Goal: Task Accomplishment & Management: Manage account settings

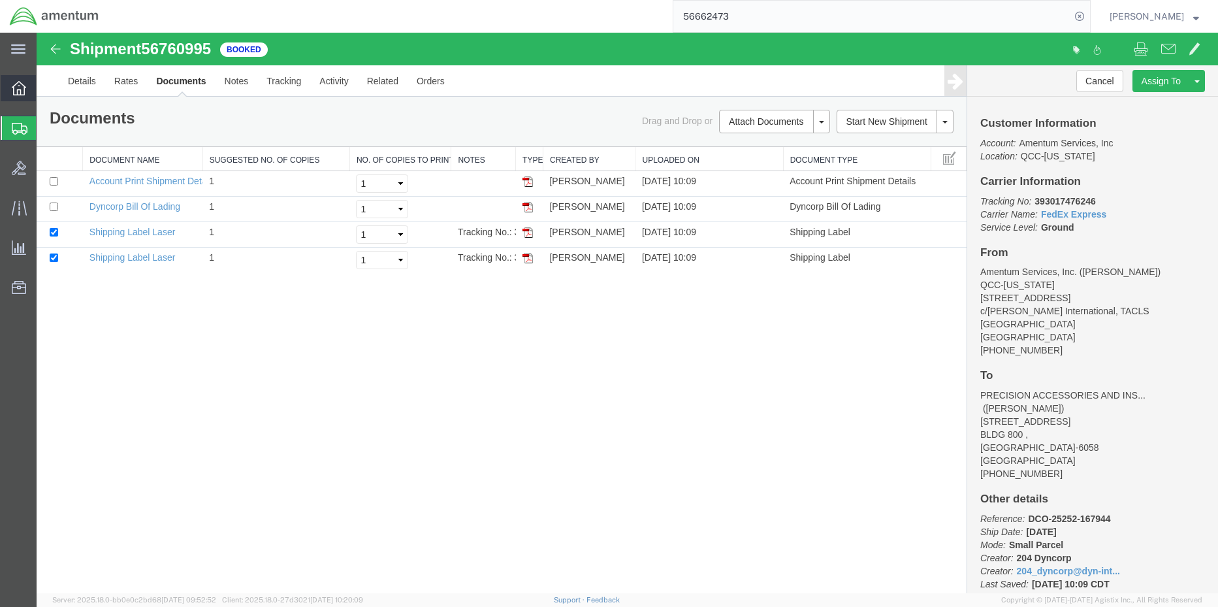
click at [11, 95] on div at bounding box center [19, 88] width 37 height 26
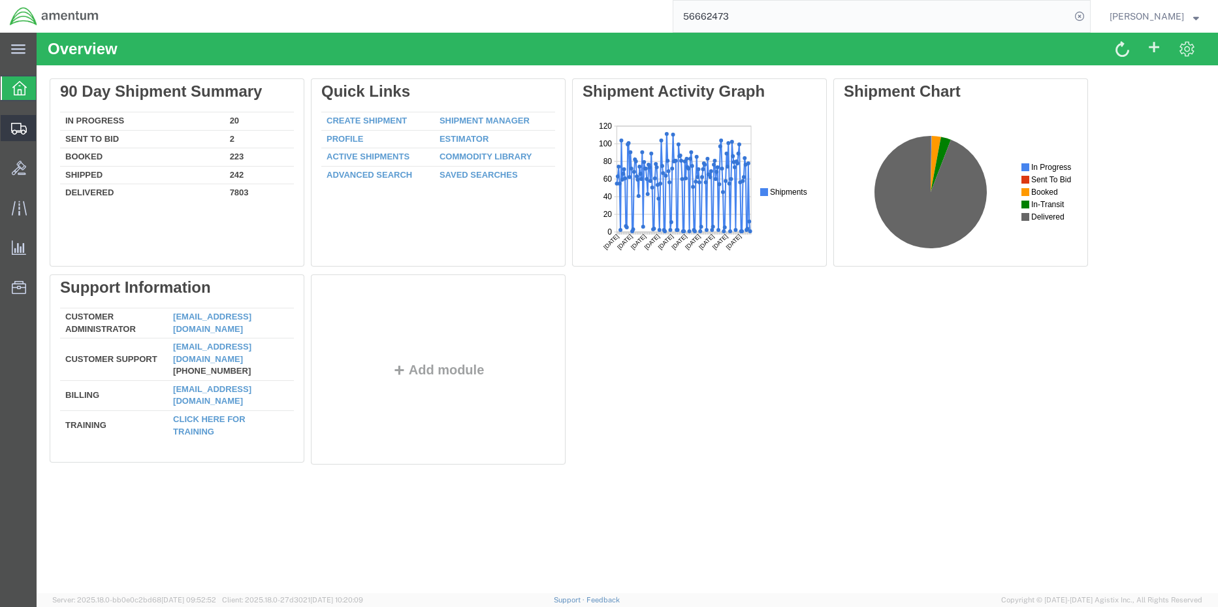
click at [0, 0] on span "Shipment Manager" at bounding box center [0, 0] width 0 height 0
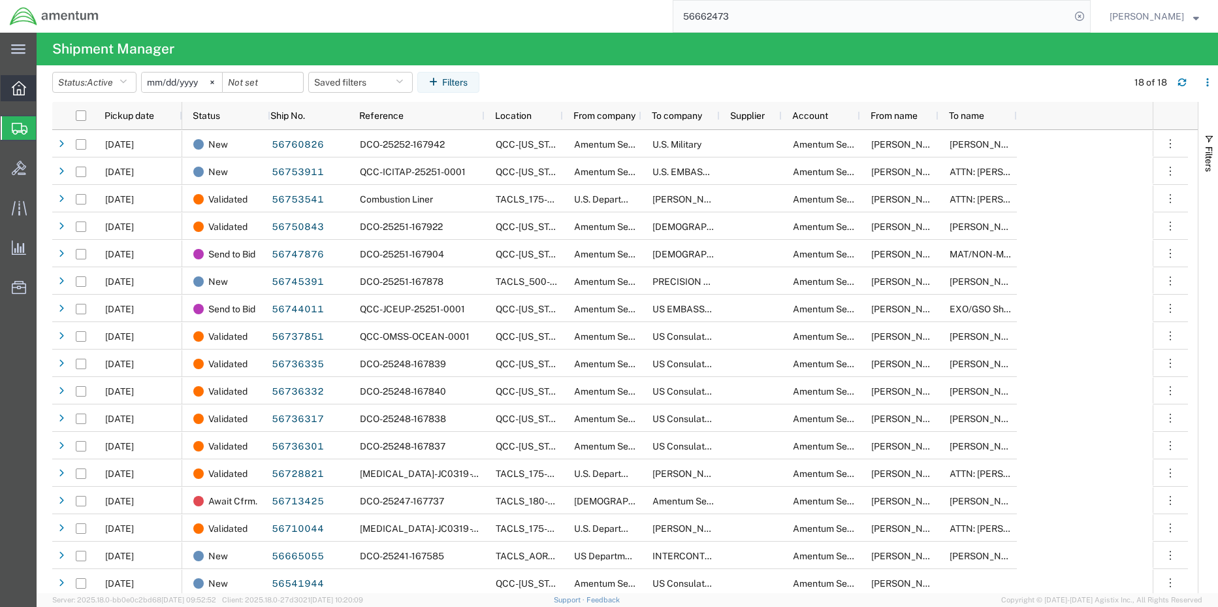
click at [22, 88] on icon at bounding box center [19, 88] width 14 height 14
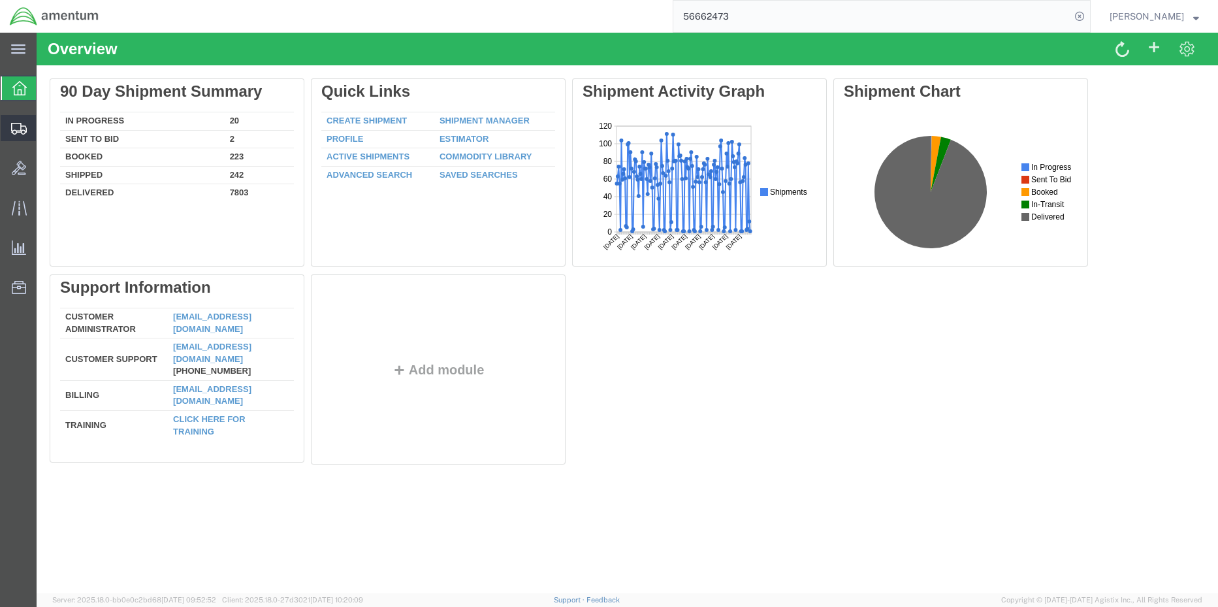
click at [0, 0] on span "Shipment Manager" at bounding box center [0, 0] width 0 height 0
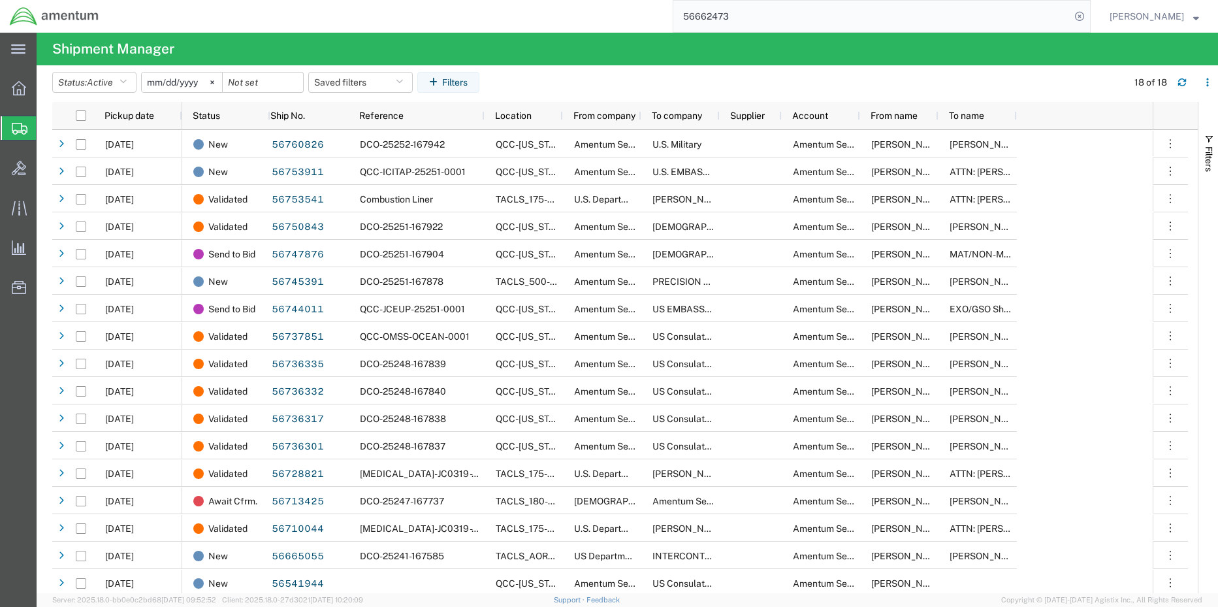
click at [0, 0] on span "Shipment Manager" at bounding box center [0, 0] width 0 height 0
click at [0, 0] on span "Create Shipment" at bounding box center [0, 0] width 0 height 0
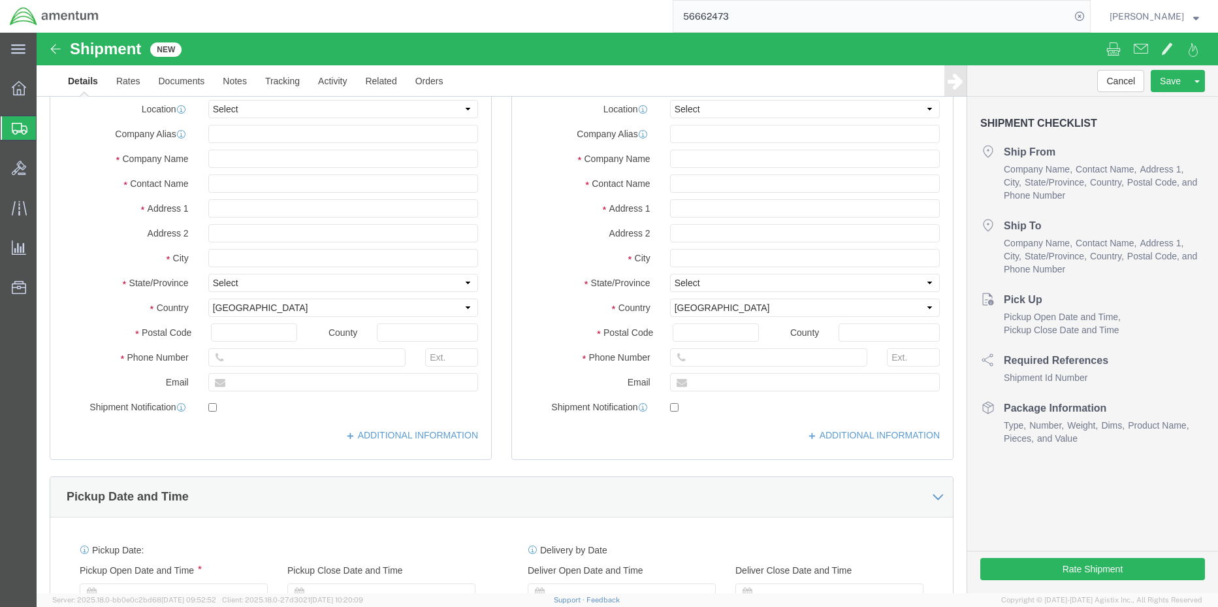
click label "Company Name"
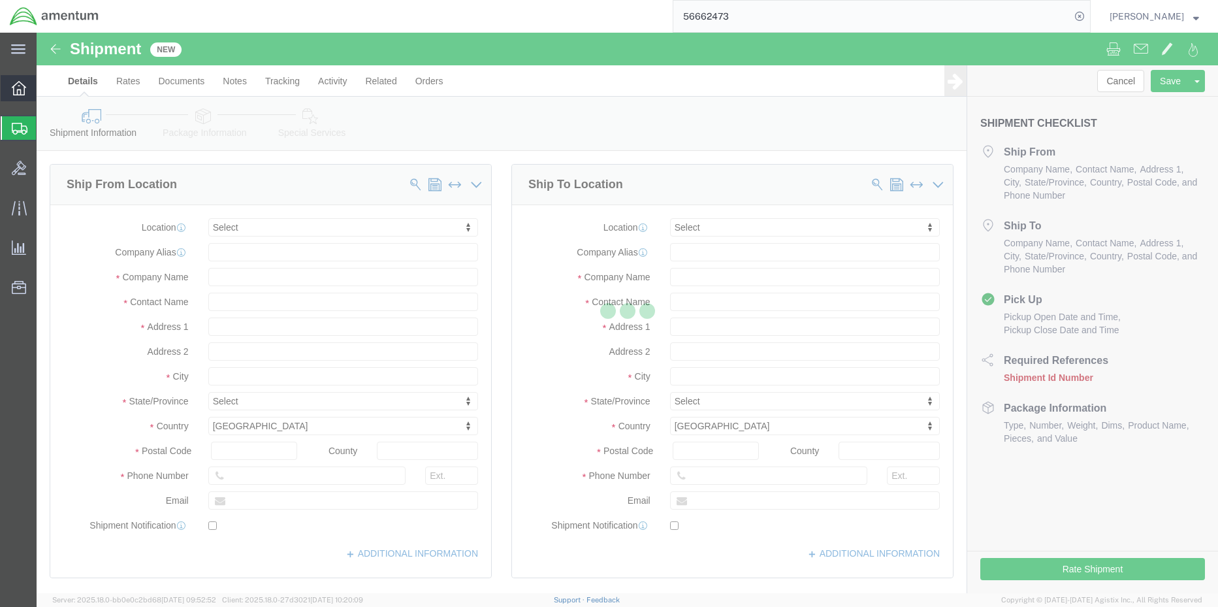
click at [16, 99] on div at bounding box center [19, 88] width 37 height 26
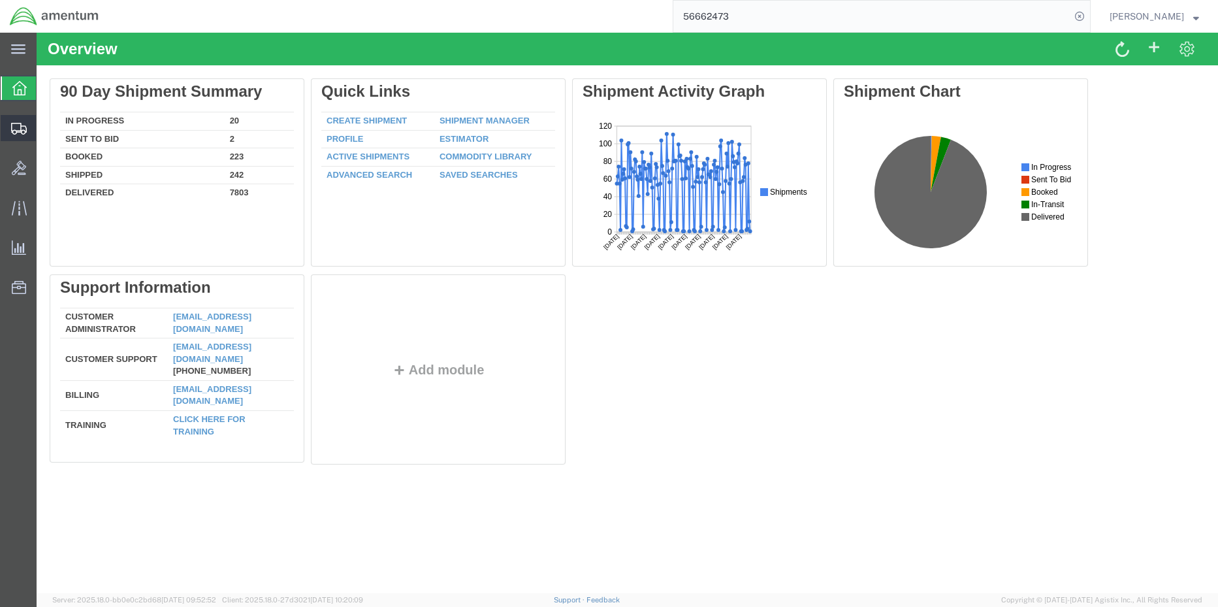
click at [0, 0] on span "Shipment Manager" at bounding box center [0, 0] width 0 height 0
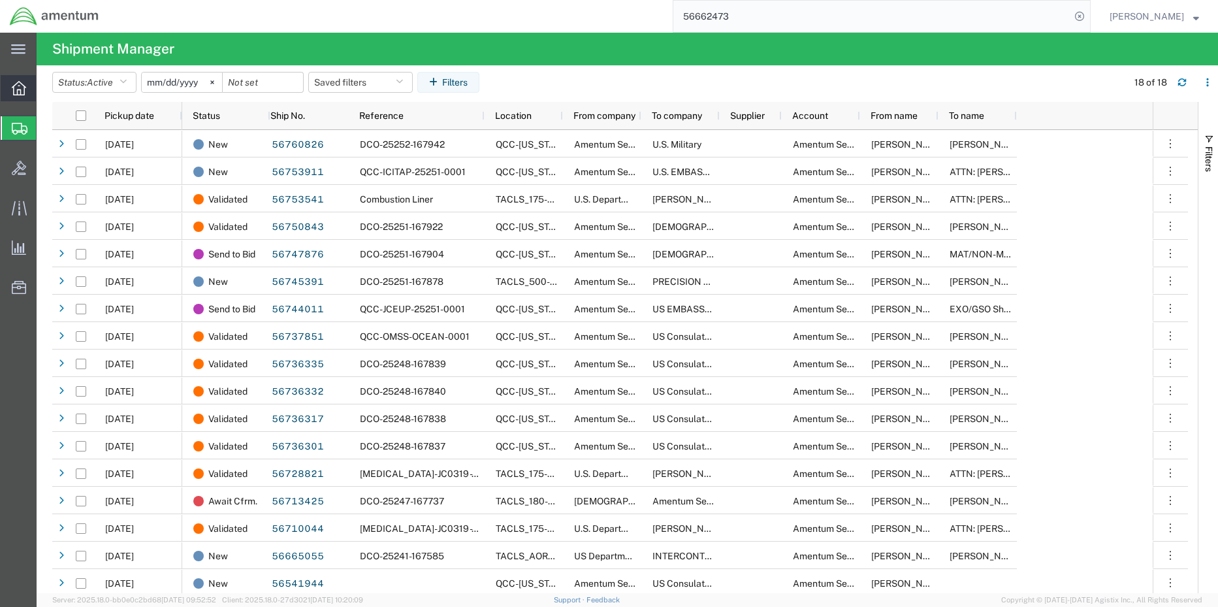
click at [32, 89] on div at bounding box center [19, 88] width 37 height 26
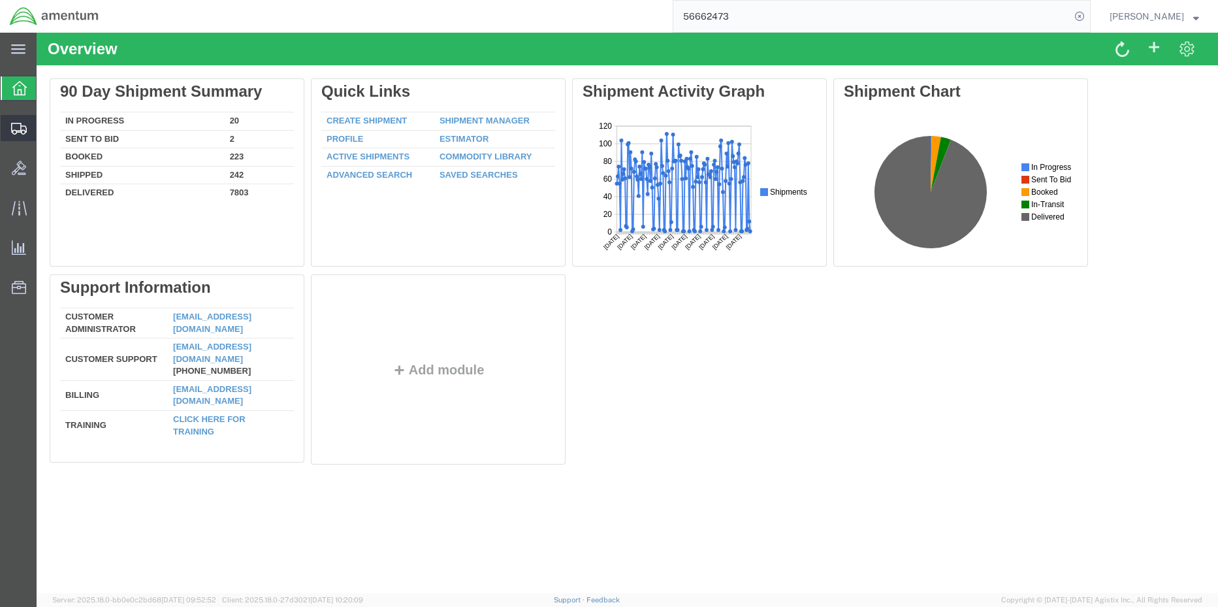
click at [0, 0] on span "Shipment Manager" at bounding box center [0, 0] width 0 height 0
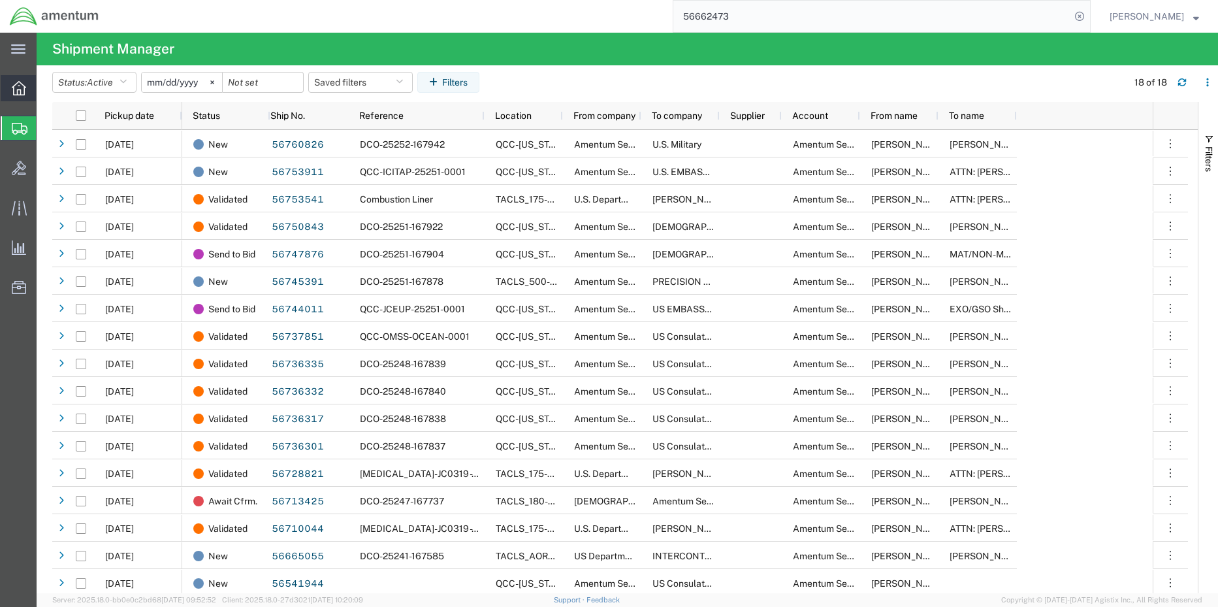
click at [9, 89] on div at bounding box center [19, 88] width 37 height 26
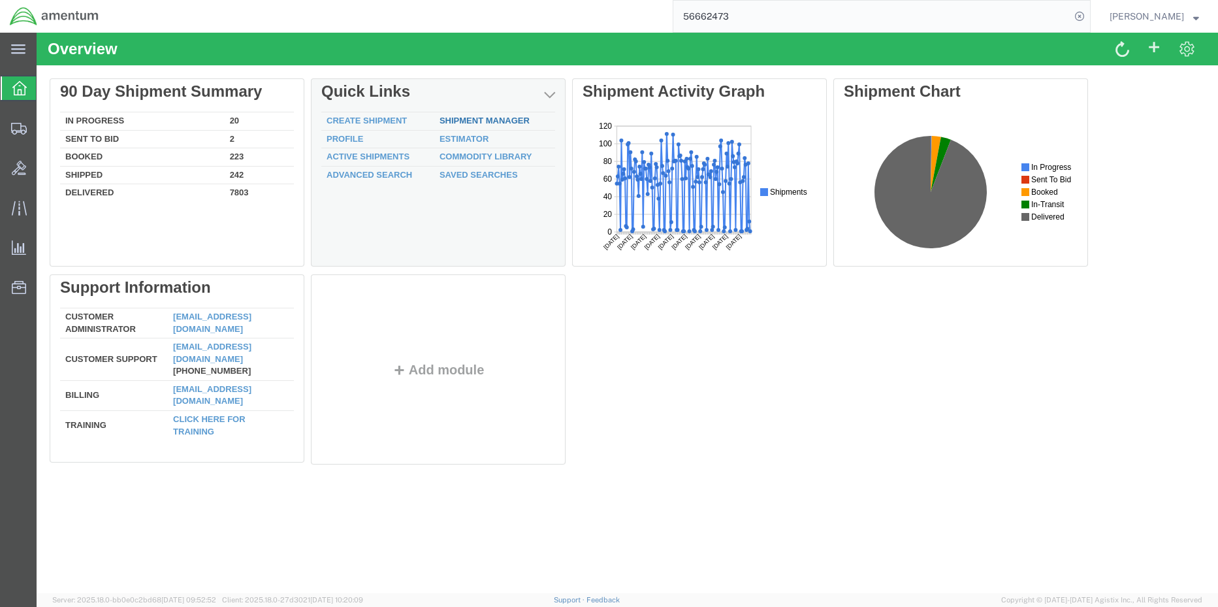
click at [485, 117] on div "Delete 90 Day Shipment Summary In Progress 20 Sent To Bid 2 Booked 223 Shipped …" at bounding box center [627, 274] width 1155 height 392
click at [477, 123] on div "Delete 90 Day Shipment Summary In Progress 20 Sent To Bid 2 Booked 223 Shipped …" at bounding box center [627, 274] width 1155 height 392
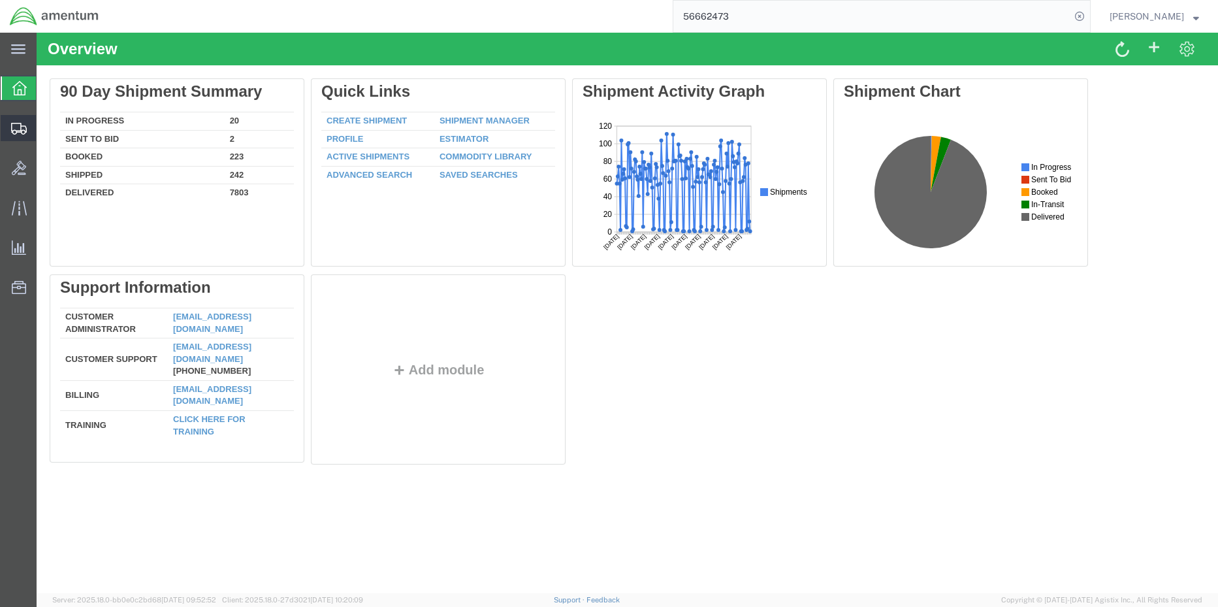
click at [0, 0] on span "Shipment Manager" at bounding box center [0, 0] width 0 height 0
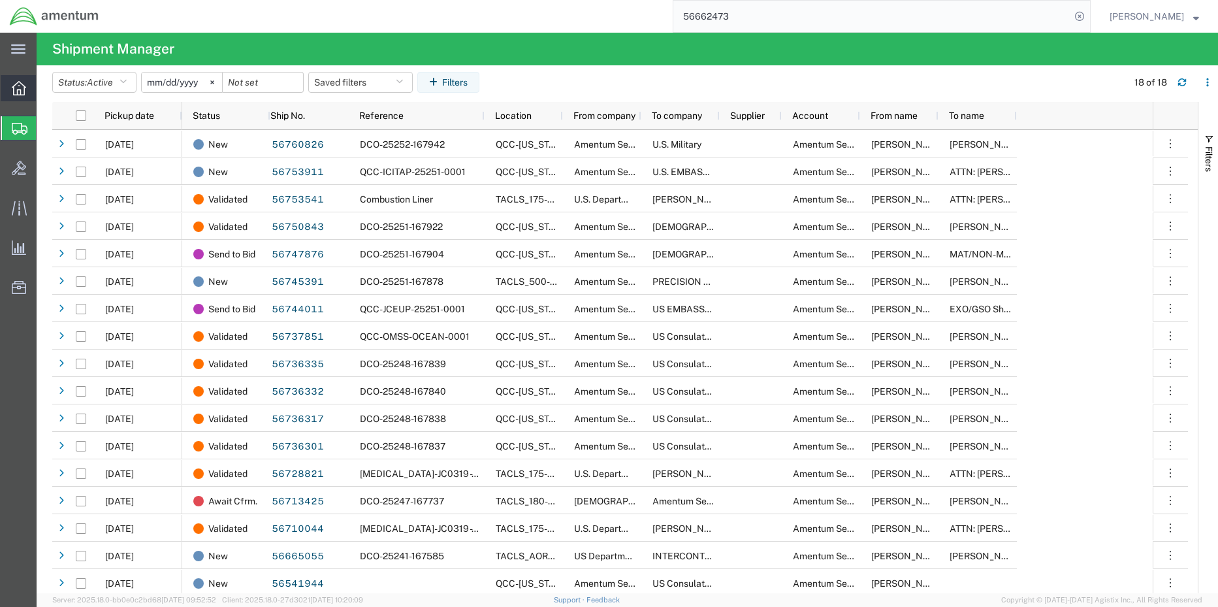
click at [14, 93] on icon at bounding box center [19, 88] width 14 height 14
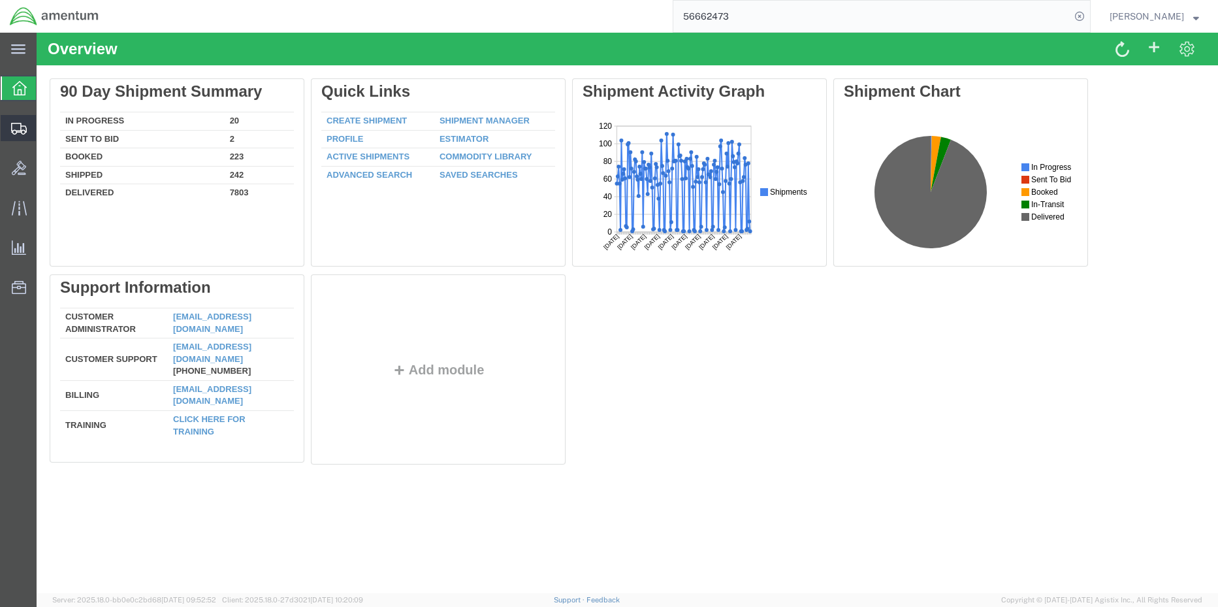
click at [0, 0] on span "Shipment Manager" at bounding box center [0, 0] width 0 height 0
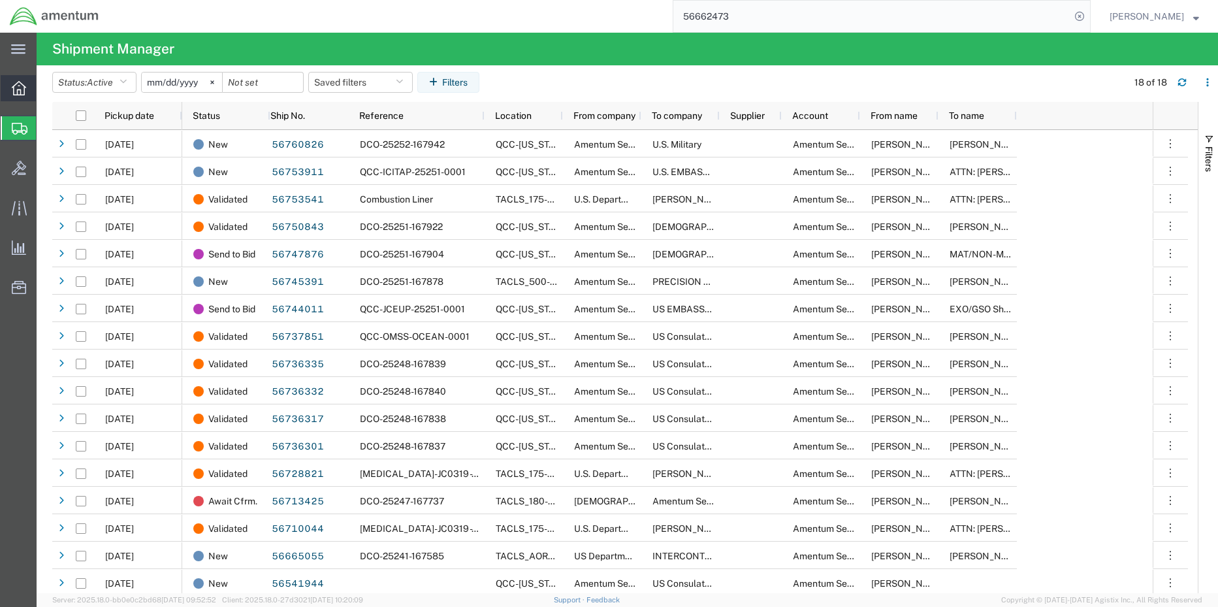
click at [18, 96] on div at bounding box center [19, 88] width 37 height 26
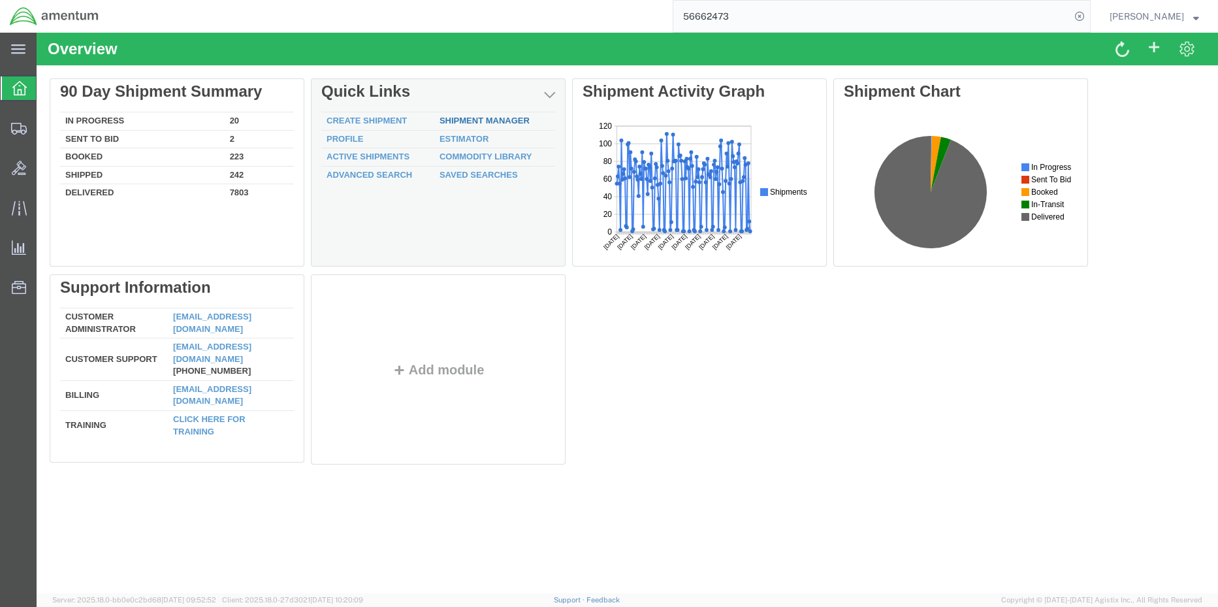
click at [482, 121] on link "Shipment Manager" at bounding box center [485, 121] width 90 height 10
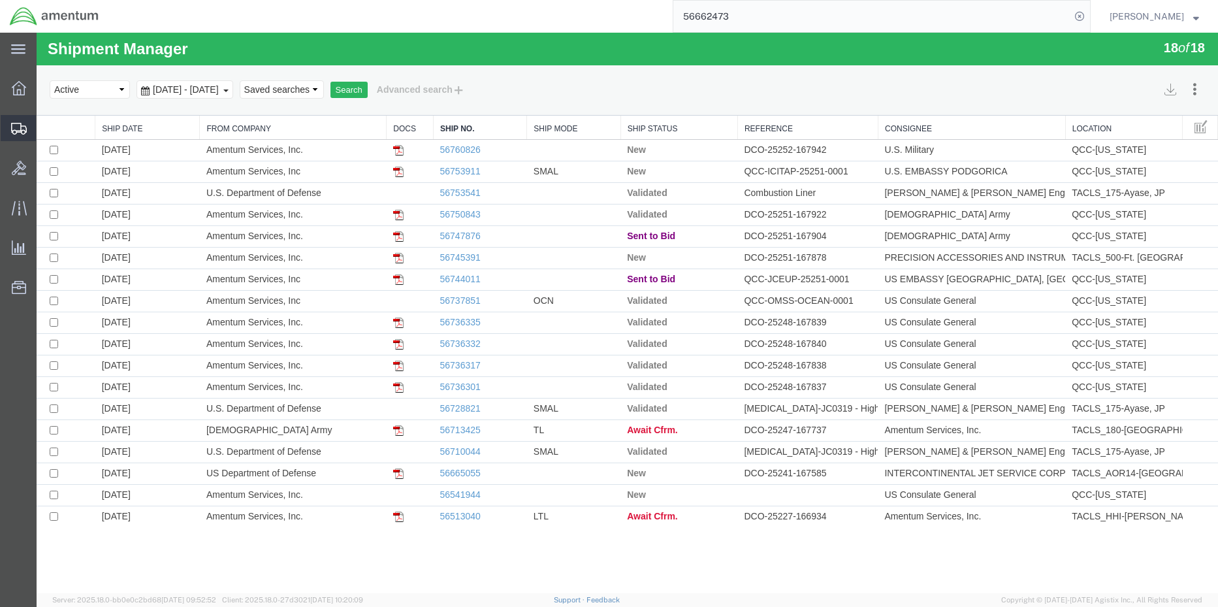
click at [0, 0] on span "Shipment Manager" at bounding box center [0, 0] width 0 height 0
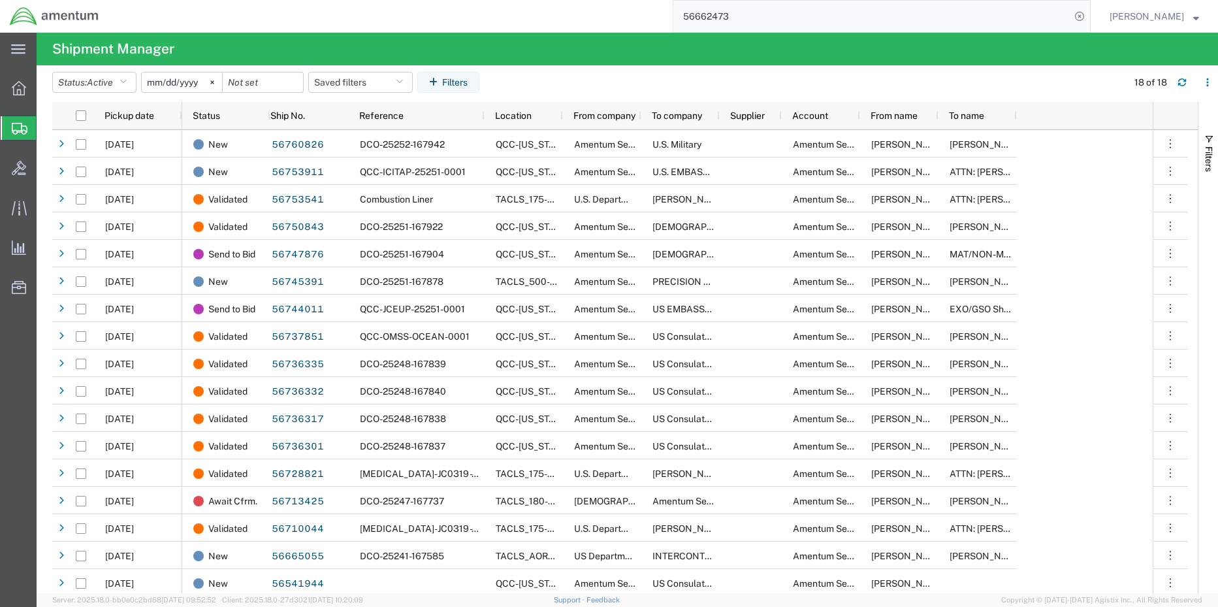
click at [18, 125] on icon at bounding box center [20, 129] width 16 height 12
click at [11, 81] on div at bounding box center [19, 88] width 37 height 26
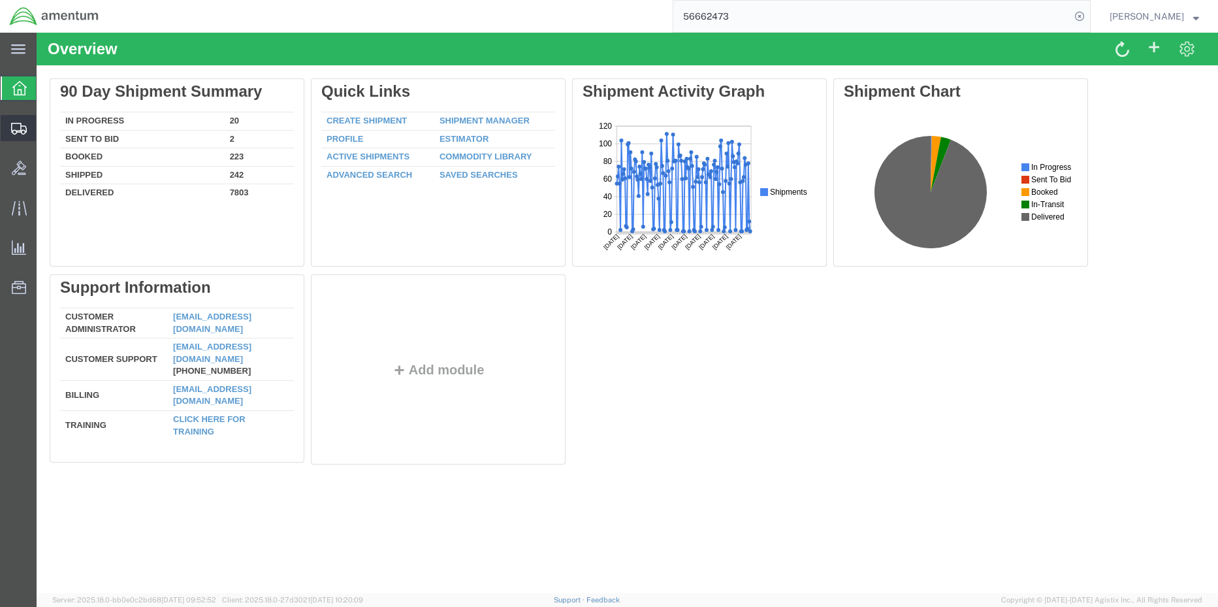
click at [0, 0] on span "Shipment Manager" at bounding box center [0, 0] width 0 height 0
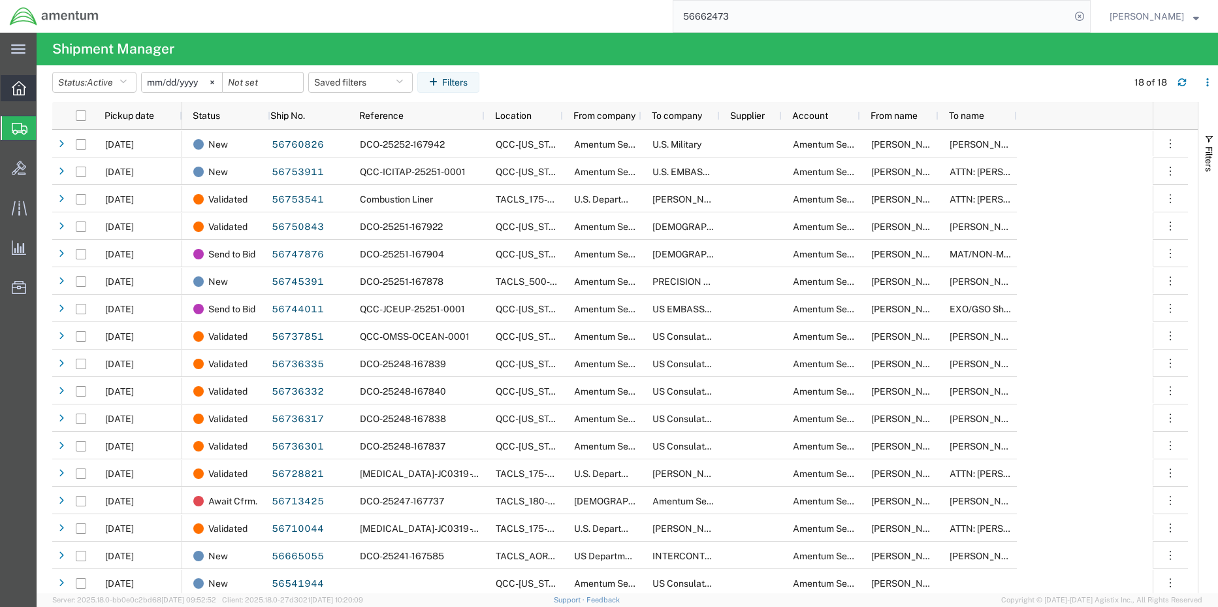
click at [12, 85] on icon at bounding box center [19, 88] width 14 height 14
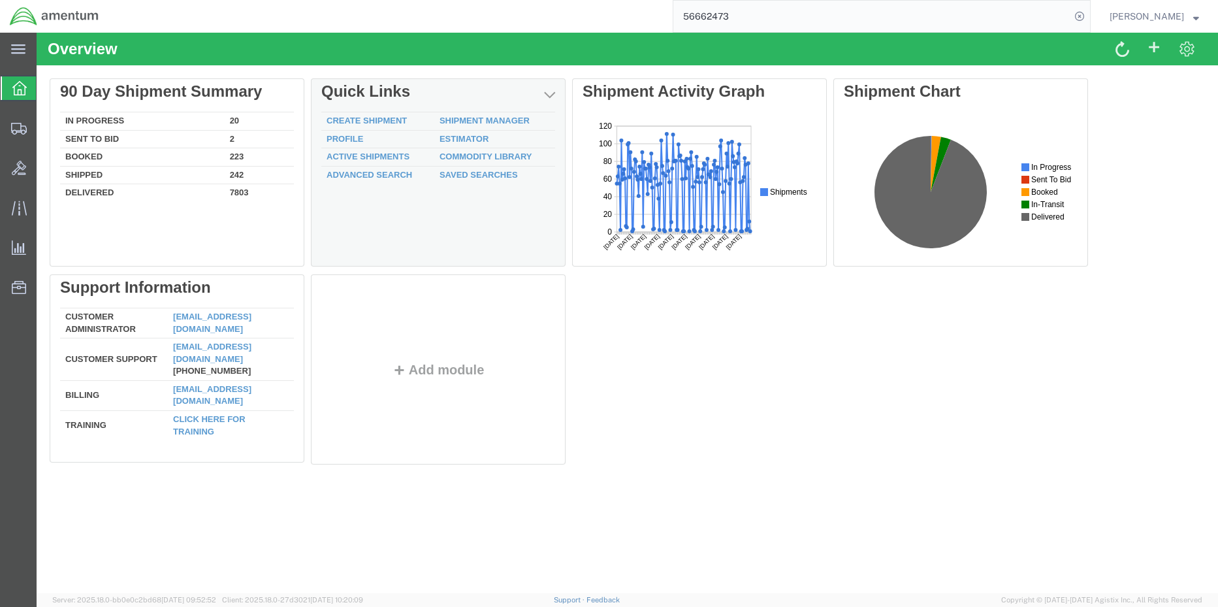
click at [470, 114] on div "Delete 90 Day Shipment Summary In Progress 20 Sent To Bid 2 Booked 223 Shipped …" at bounding box center [627, 274] width 1155 height 392
click at [477, 116] on div "Delete 90 Day Shipment Summary In Progress 20 Sent To Bid 2 Booked 223 Shipped …" at bounding box center [627, 274] width 1155 height 392
